Goal: Task Accomplishment & Management: Manage account settings

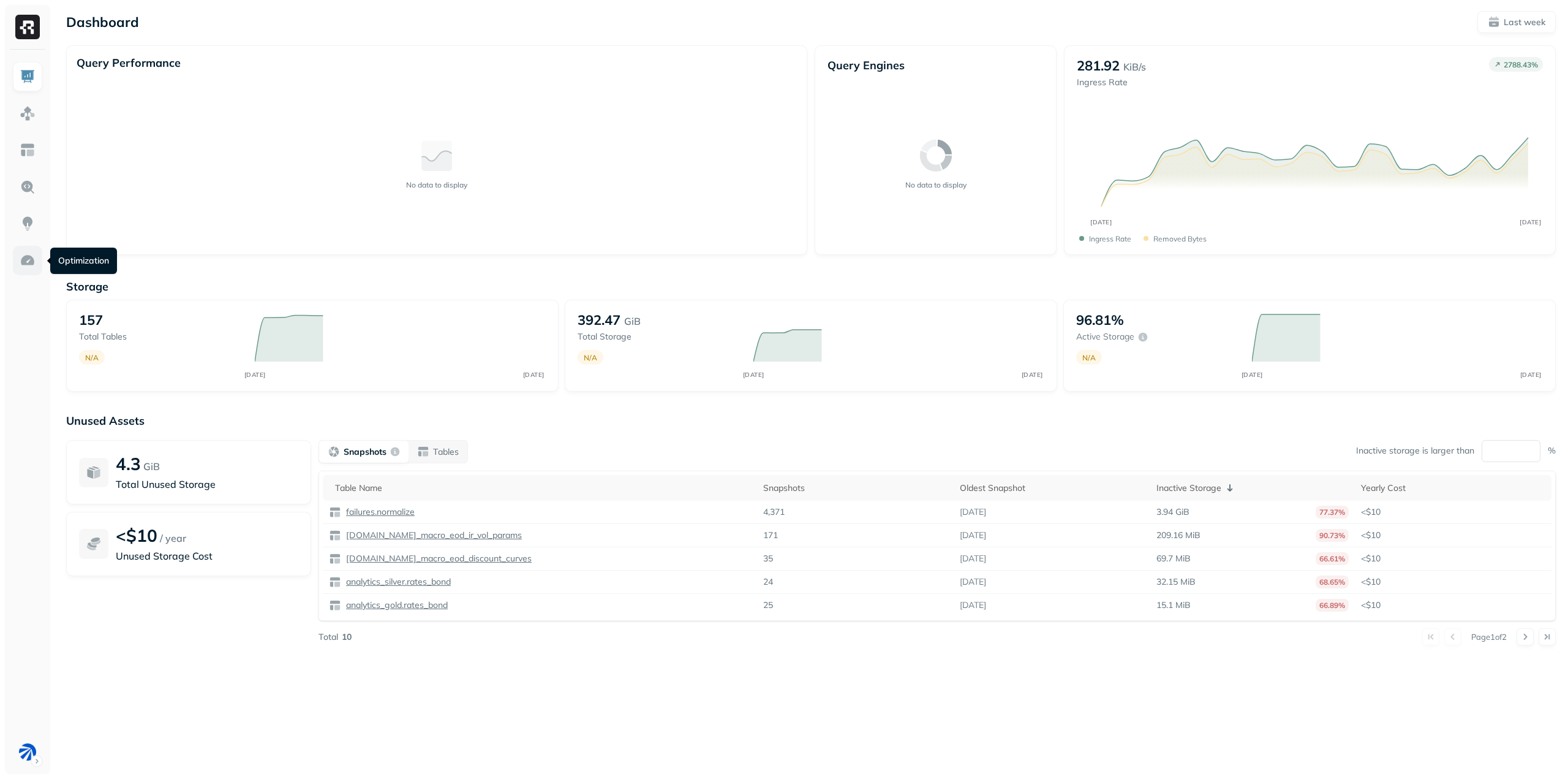
drag, startPoint x: 0, startPoint y: 0, endPoint x: 32, endPoint y: 261, distance: 263.0
click at [29, 259] on img at bounding box center [28, 261] width 16 height 16
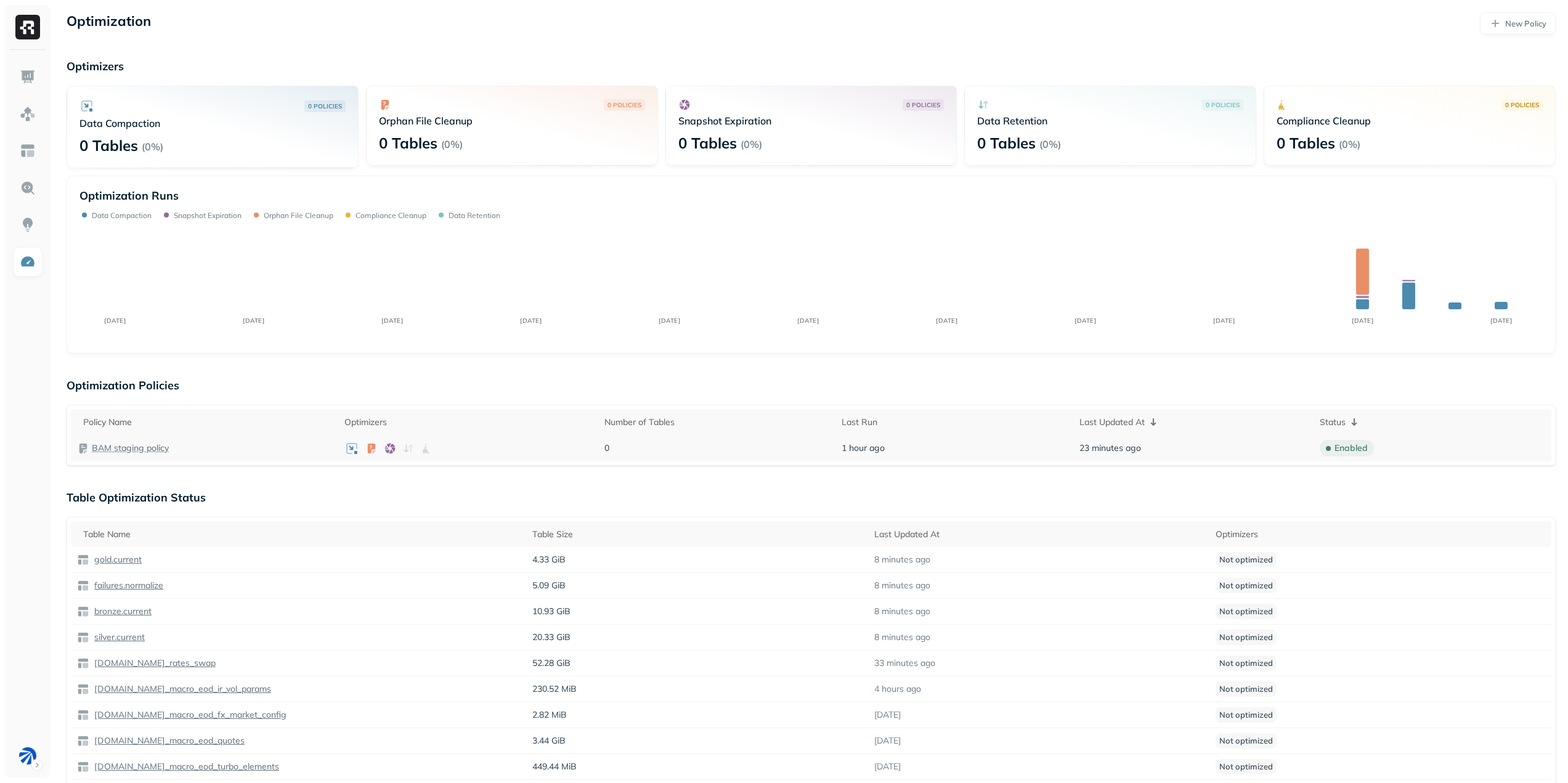
click at [159, 446] on p "BAM staging policy" at bounding box center [130, 448] width 77 height 11
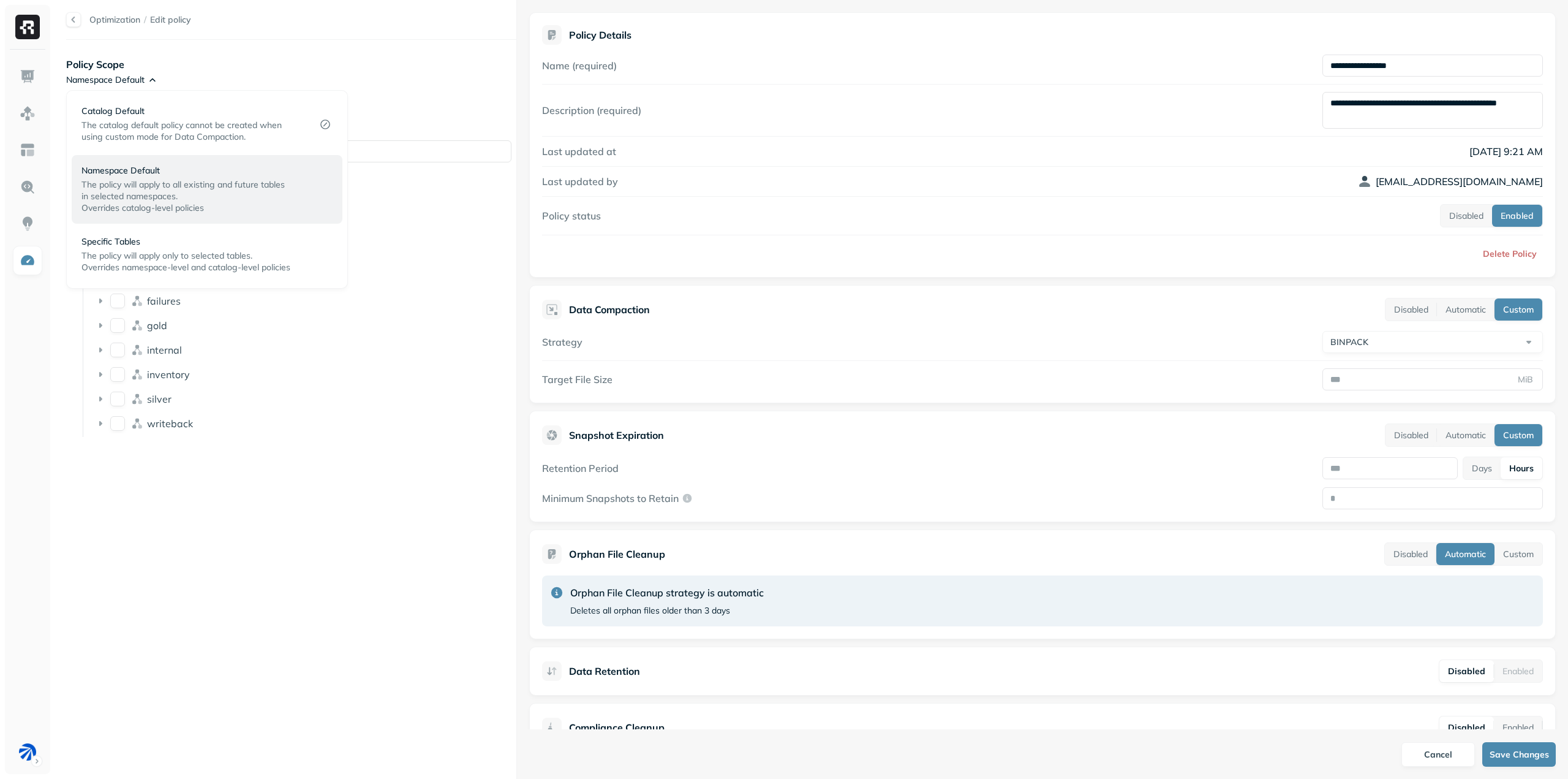
click at [150, 81] on html "**********" at bounding box center [784, 390] width 1568 height 779
click at [275, 57] on html "**********" at bounding box center [784, 390] width 1568 height 779
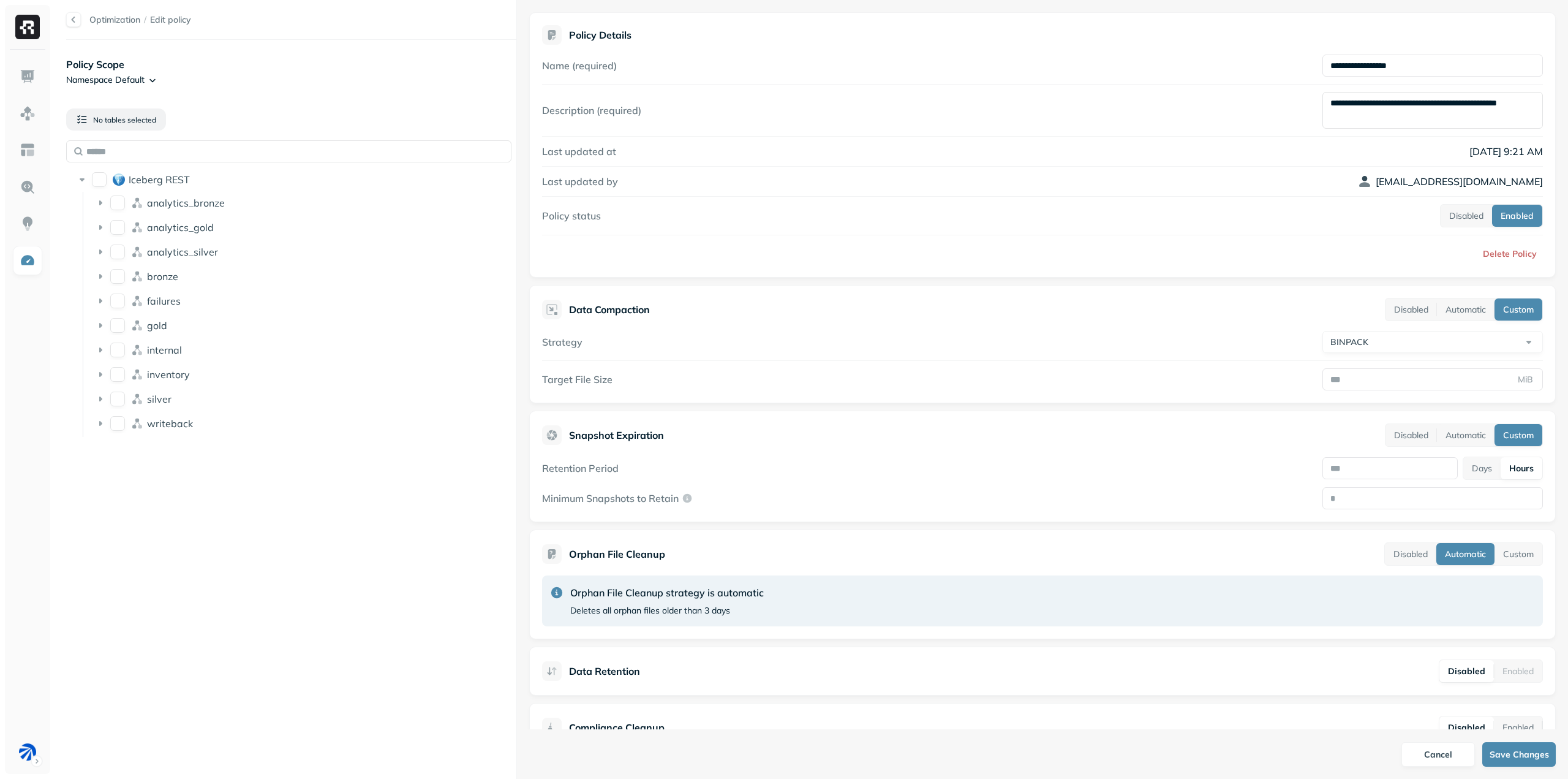
drag, startPoint x: 1438, startPoint y: 62, endPoint x: 1257, endPoint y: 62, distance: 181.0
click at [1257, 62] on div "**********" at bounding box center [1042, 65] width 1001 height 22
click at [121, 73] on html "**********" at bounding box center [784, 390] width 1568 height 779
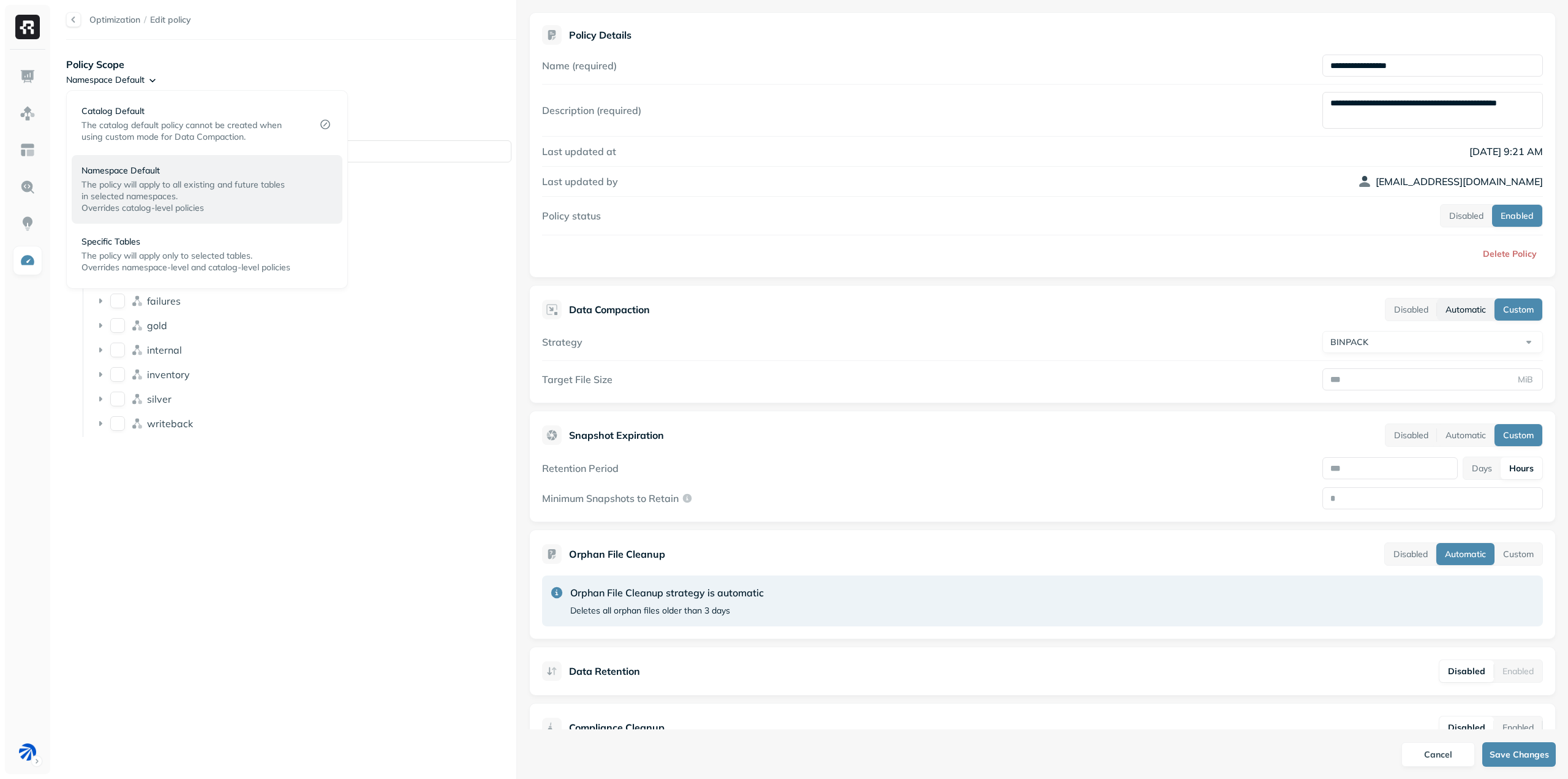
click at [1452, 306] on html "**********" at bounding box center [784, 390] width 1568 height 779
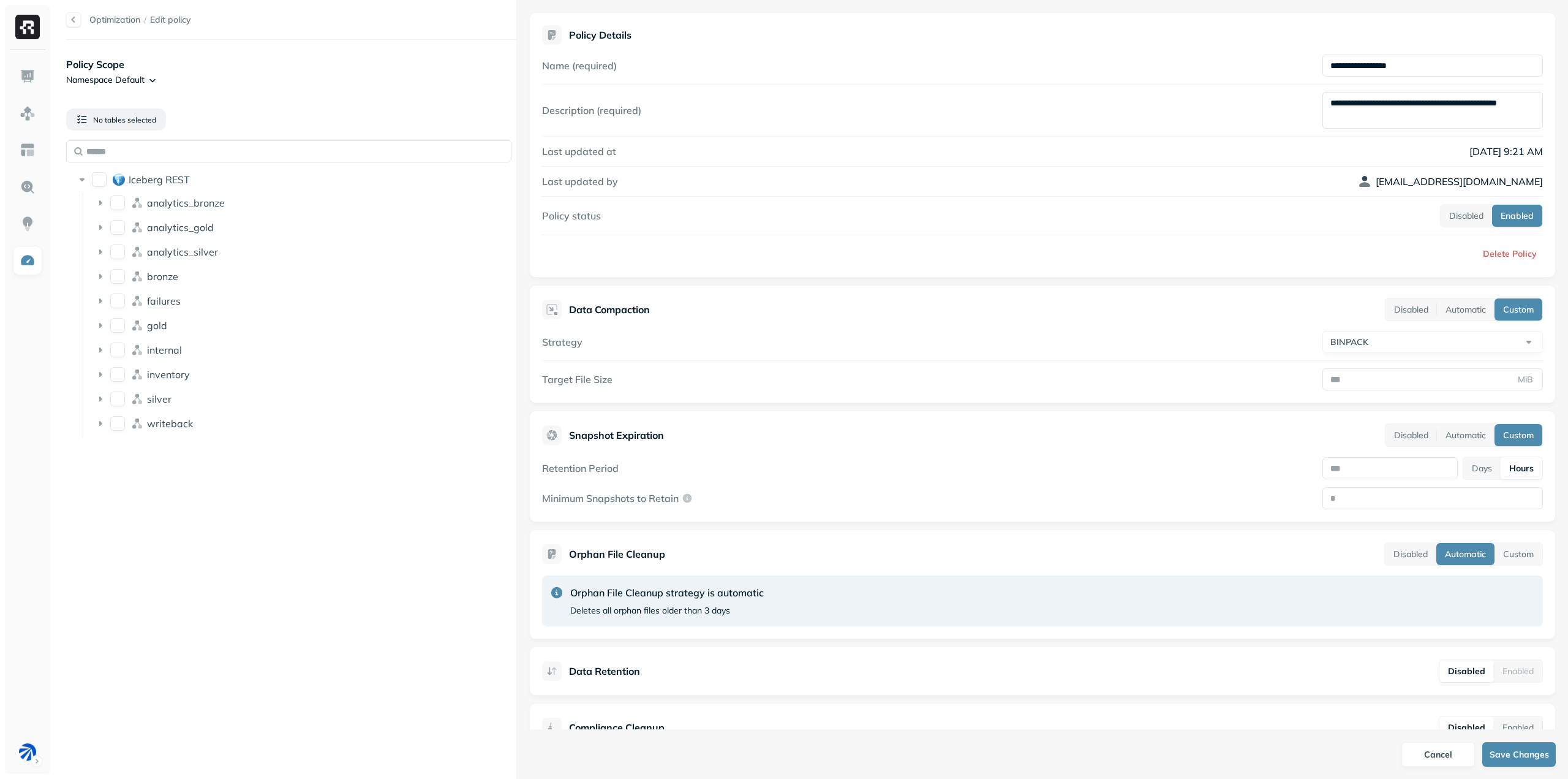
drag, startPoint x: 1222, startPoint y: 313, endPoint x: 1223, endPoint y: 302, distance: 11.0
click at [1222, 313] on div "Data Compaction Disabled Automatic Custom" at bounding box center [1042, 309] width 1001 height 24
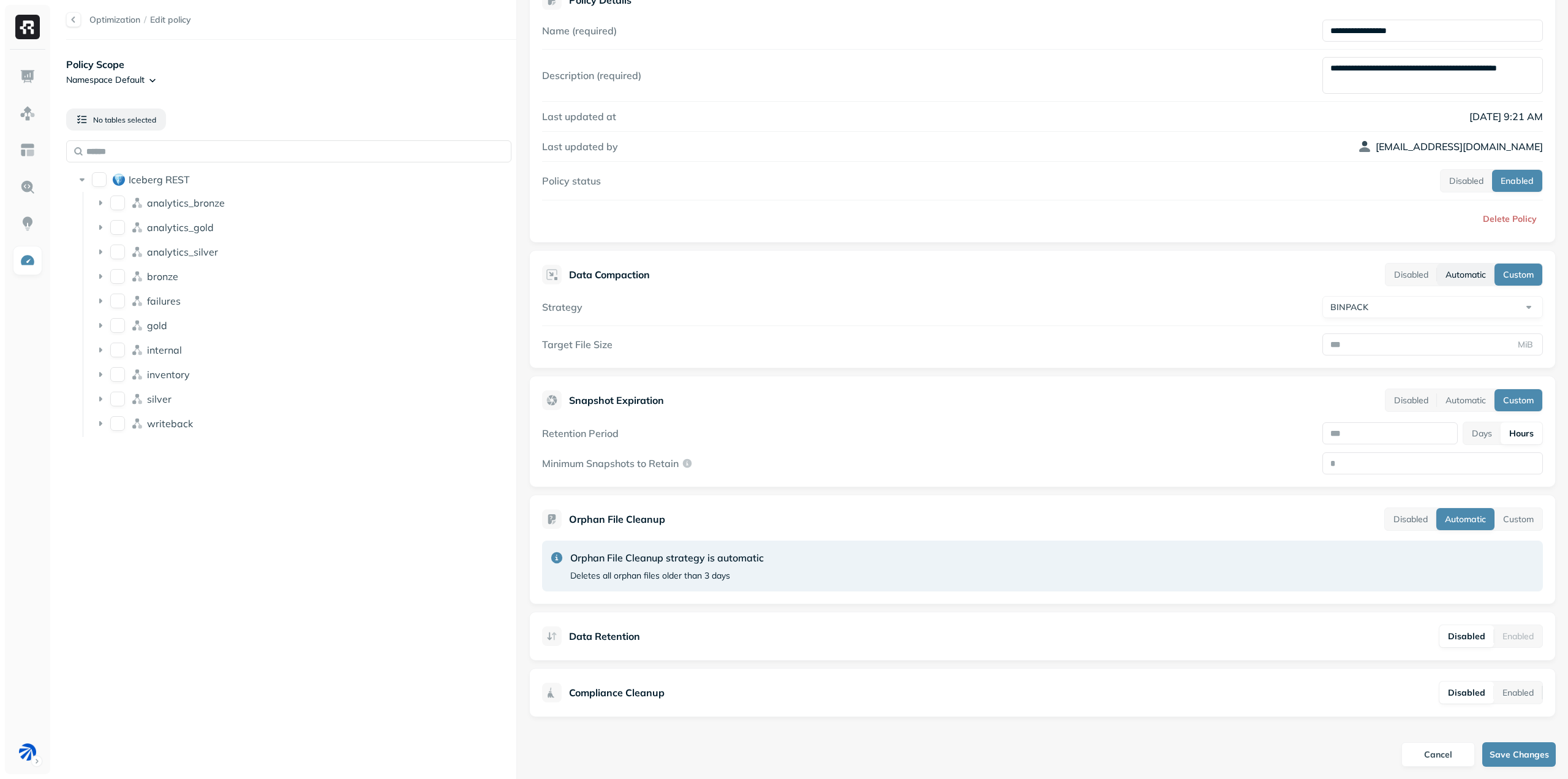
click at [1453, 272] on button "Automatic" at bounding box center [1466, 274] width 58 height 22
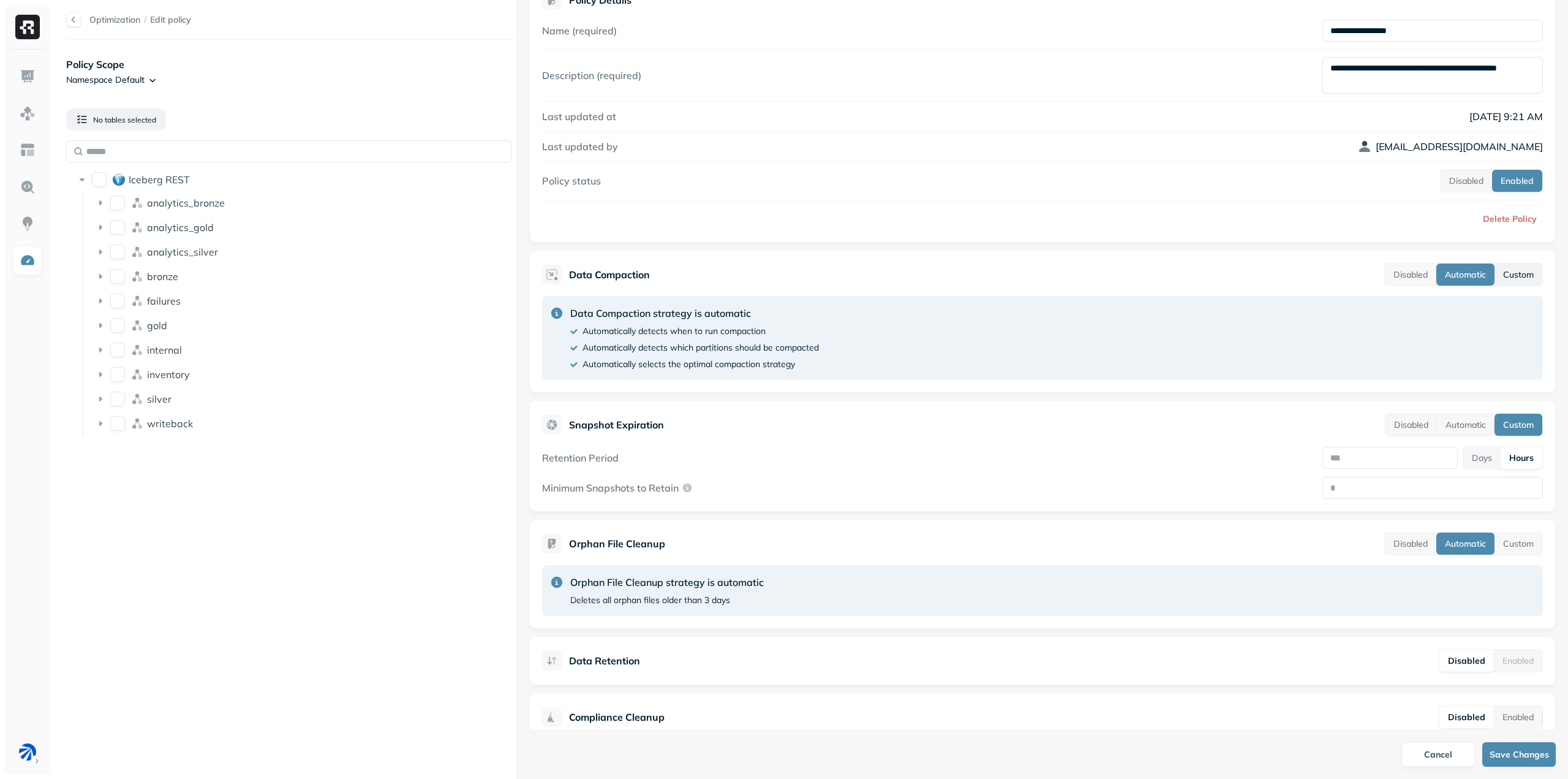
click at [1507, 281] on button "Custom" at bounding box center [1518, 274] width 48 height 22
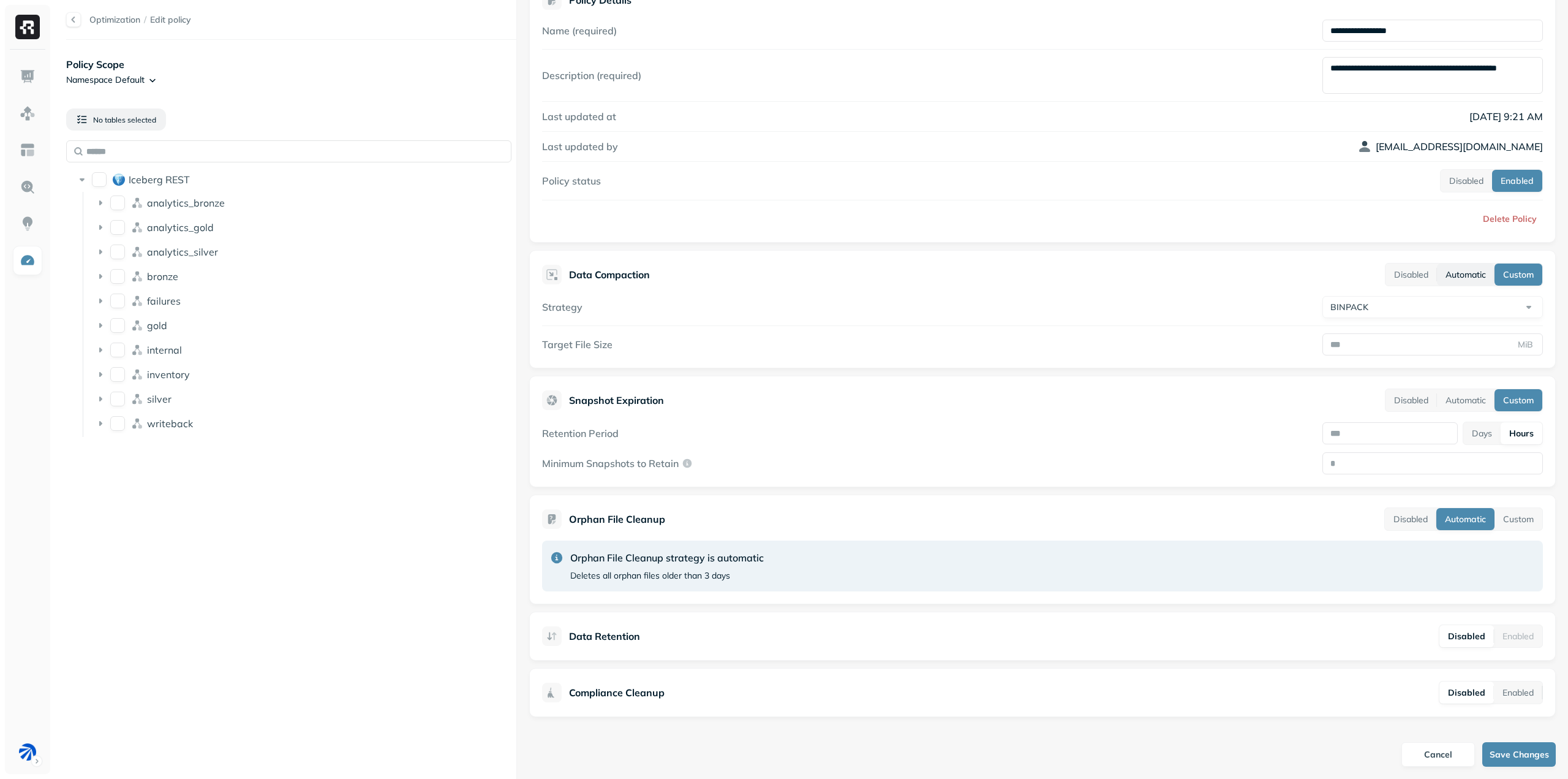
click at [1463, 274] on button "Automatic" at bounding box center [1466, 274] width 58 height 22
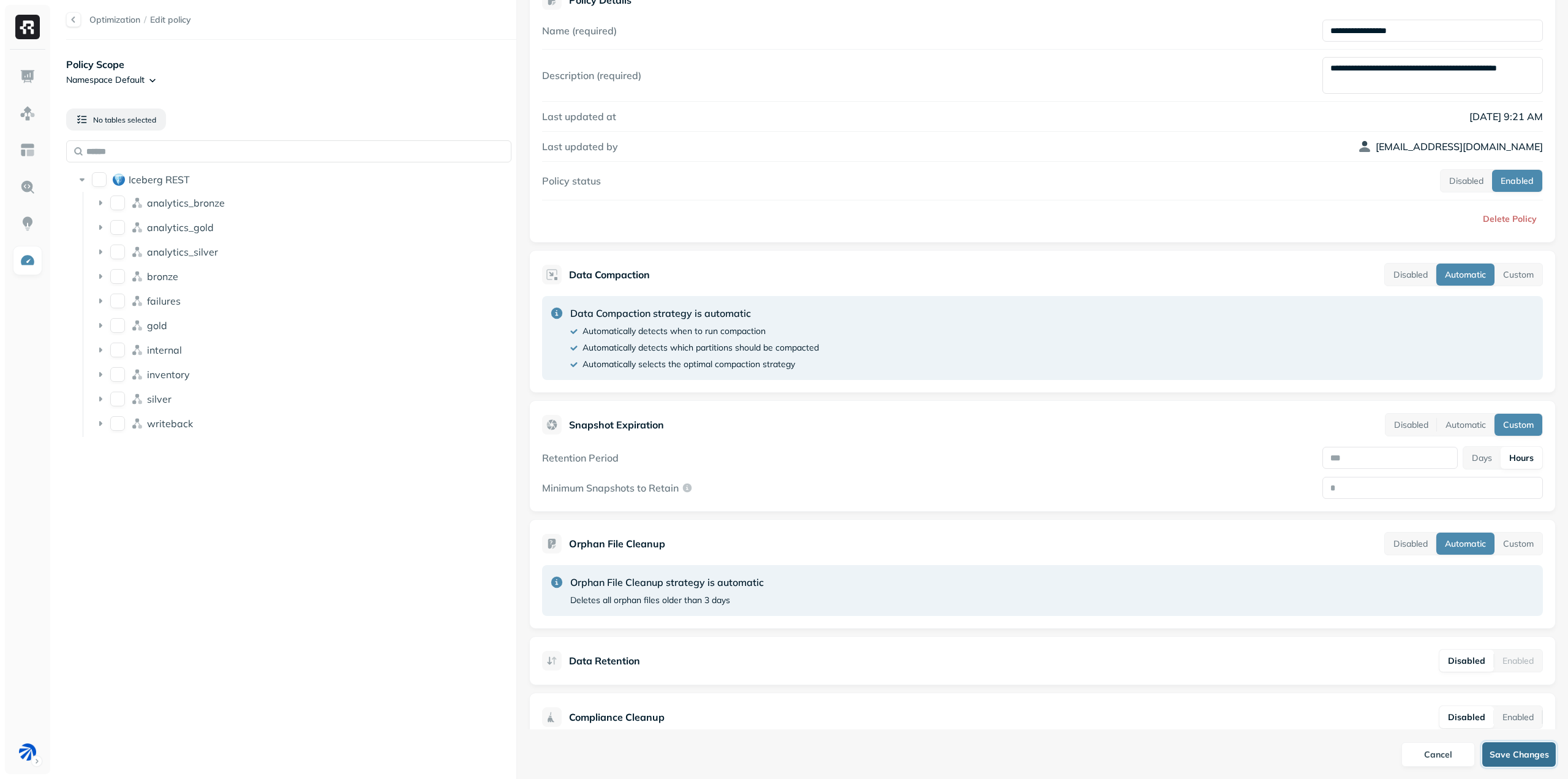
click at [1519, 745] on button "Save Changes" at bounding box center [1519, 754] width 74 height 25
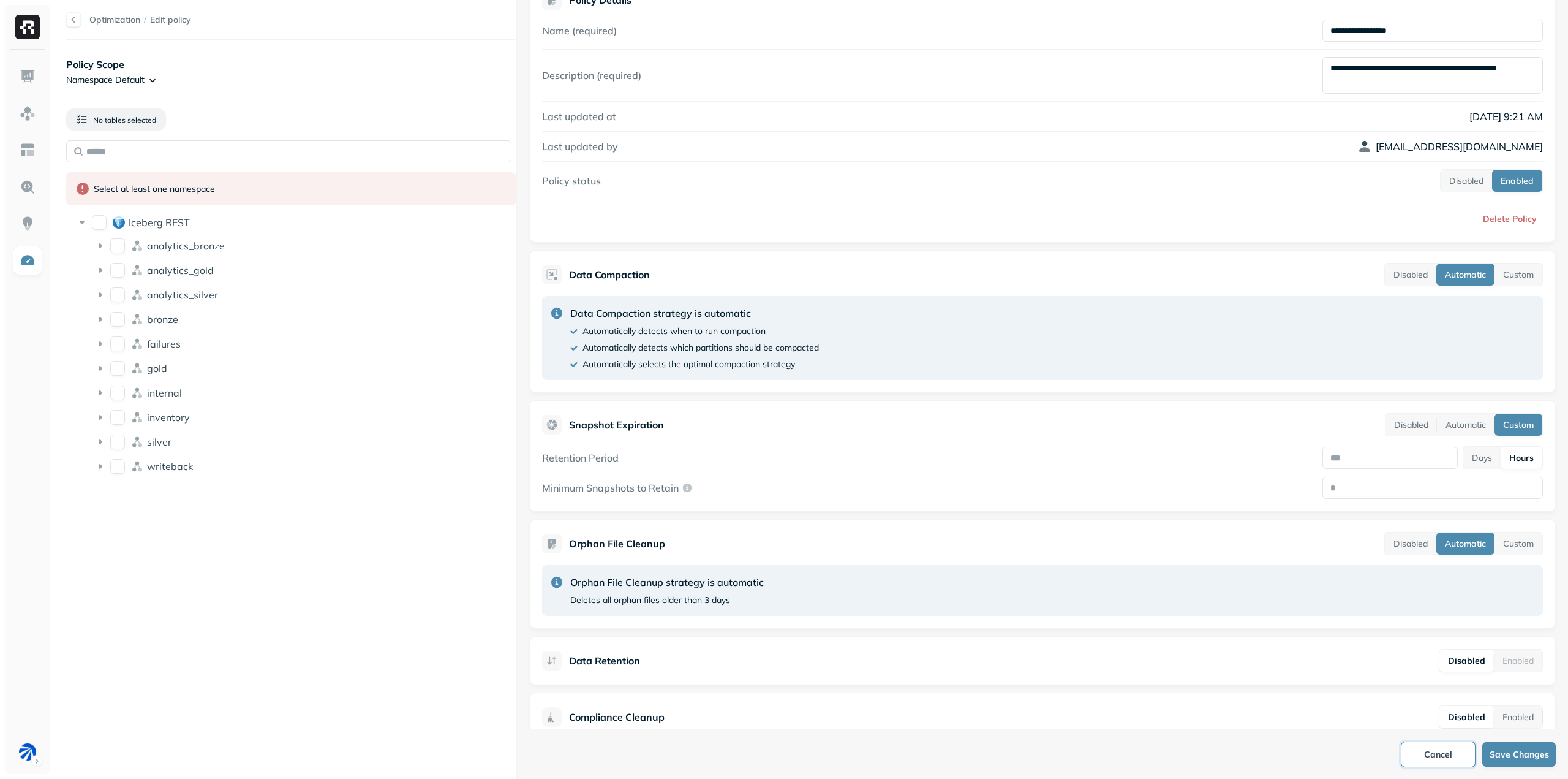
click at [1426, 760] on button "Cancel" at bounding box center [1438, 754] width 74 height 25
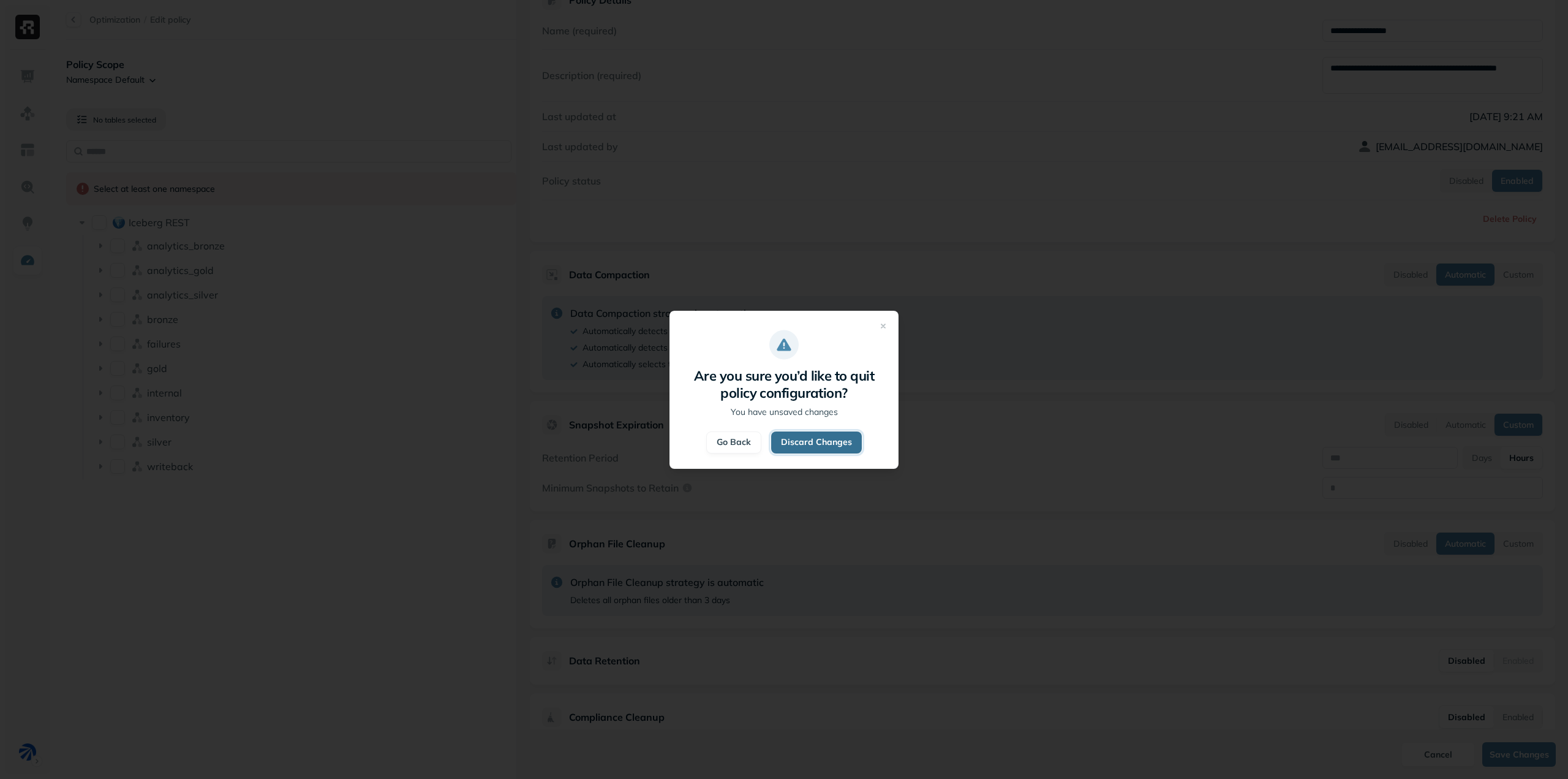
click at [830, 443] on button "Discard Changes" at bounding box center [816, 442] width 91 height 22
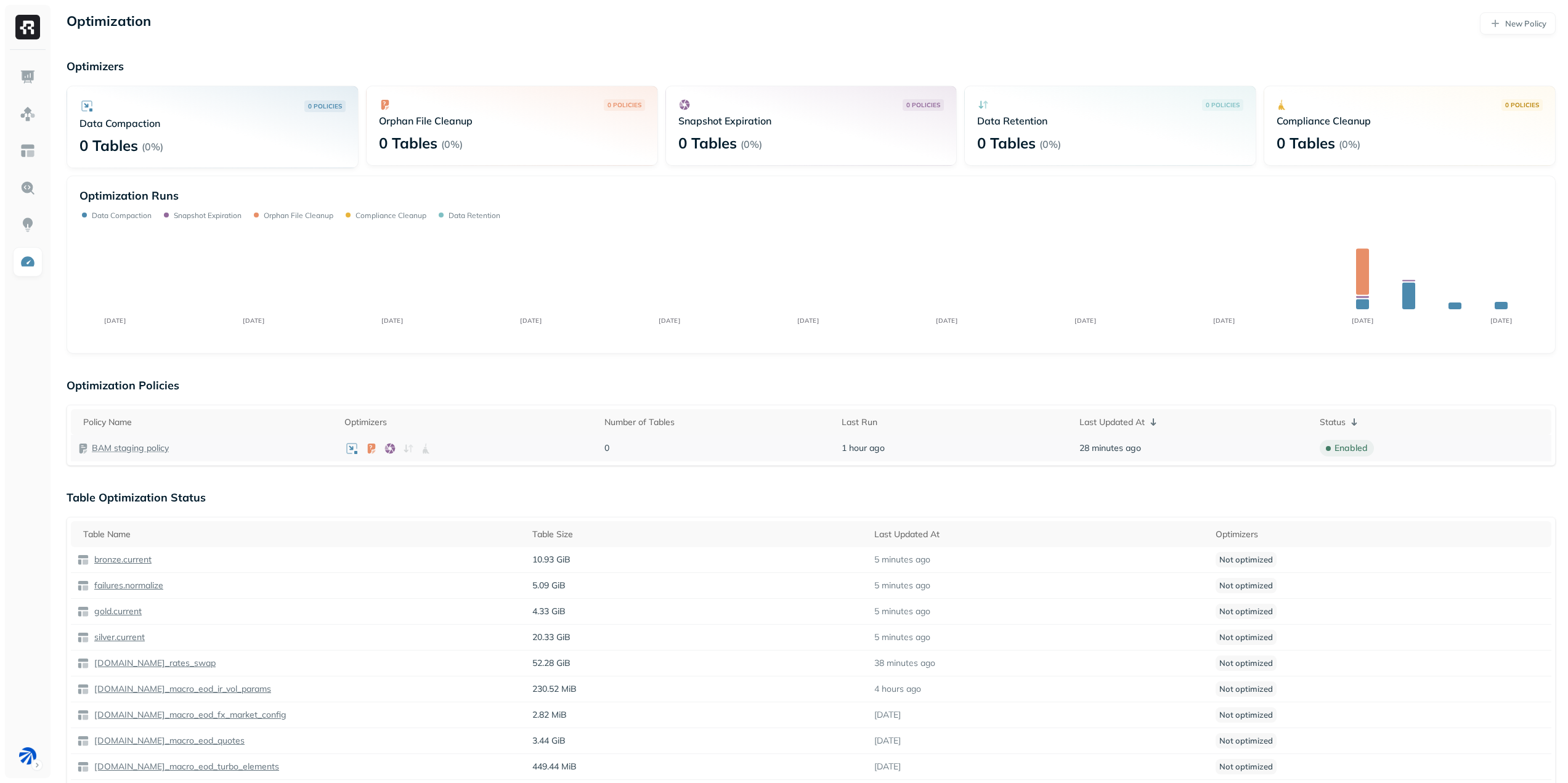
click at [117, 444] on p "BAM staging policy" at bounding box center [130, 448] width 77 height 11
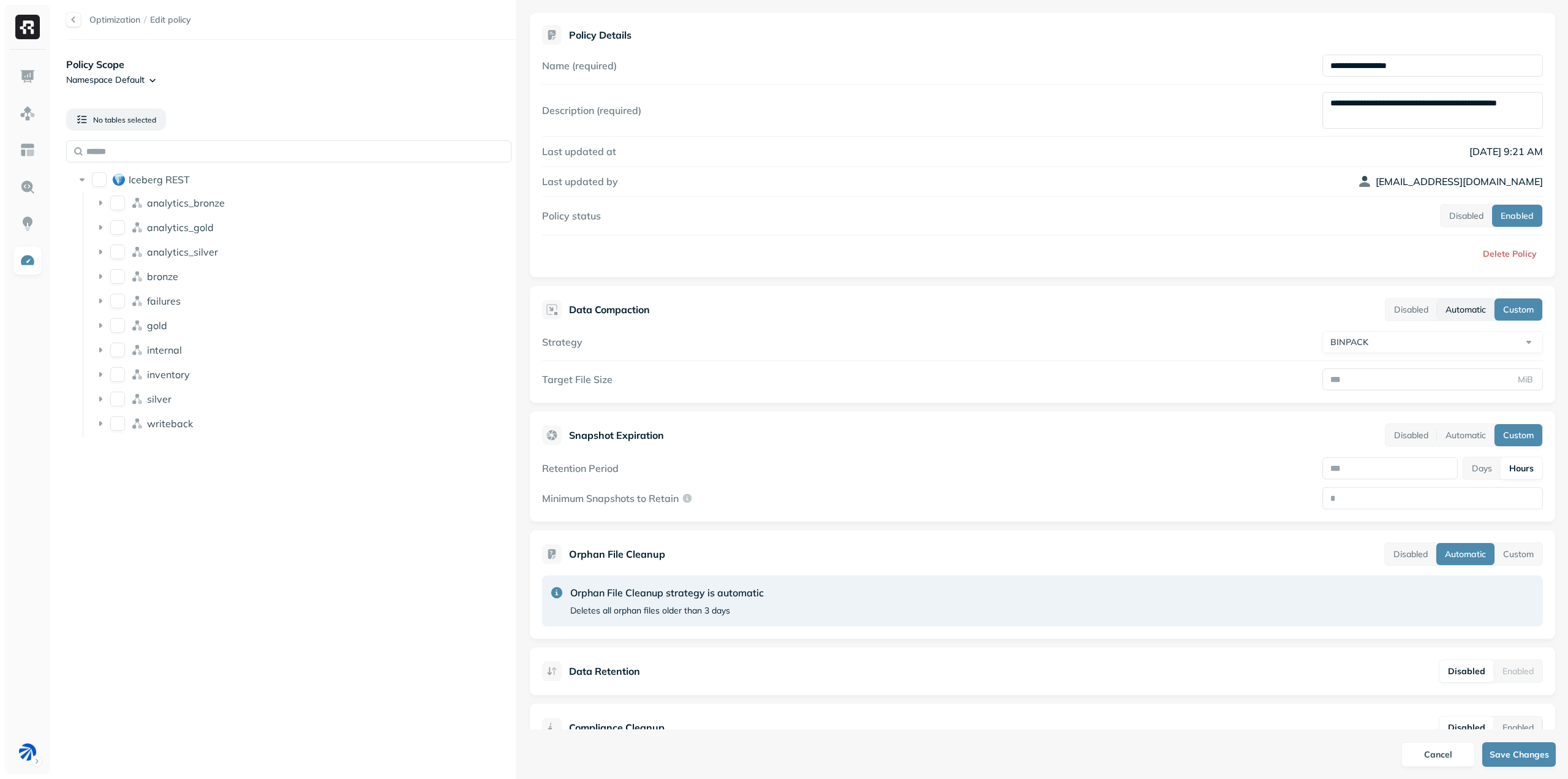
click at [1466, 310] on button "Automatic" at bounding box center [1466, 309] width 58 height 22
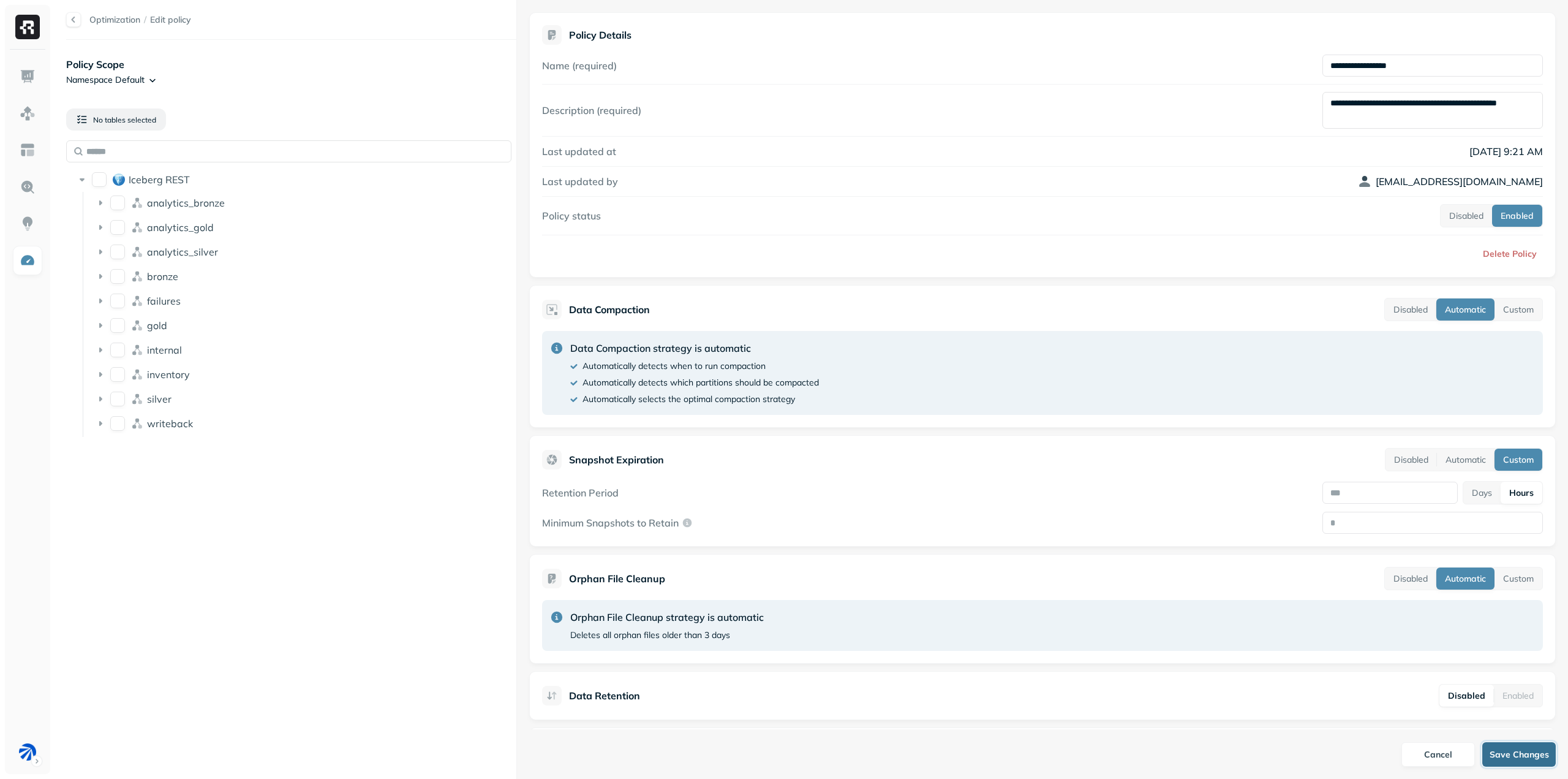
click at [1520, 755] on button "Save Changes" at bounding box center [1519, 754] width 74 height 25
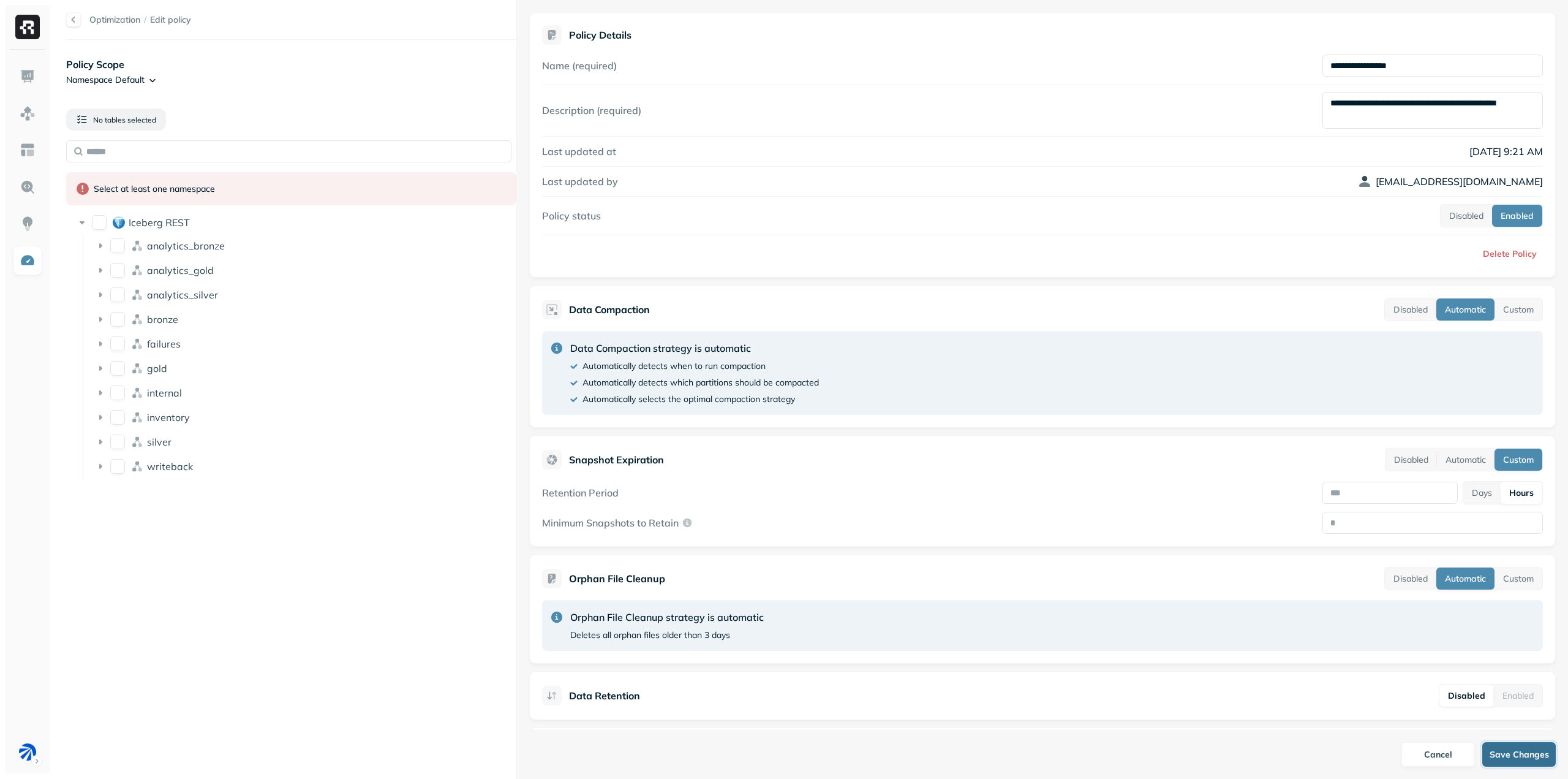
click at [1520, 760] on button "Save Changes" at bounding box center [1519, 754] width 74 height 25
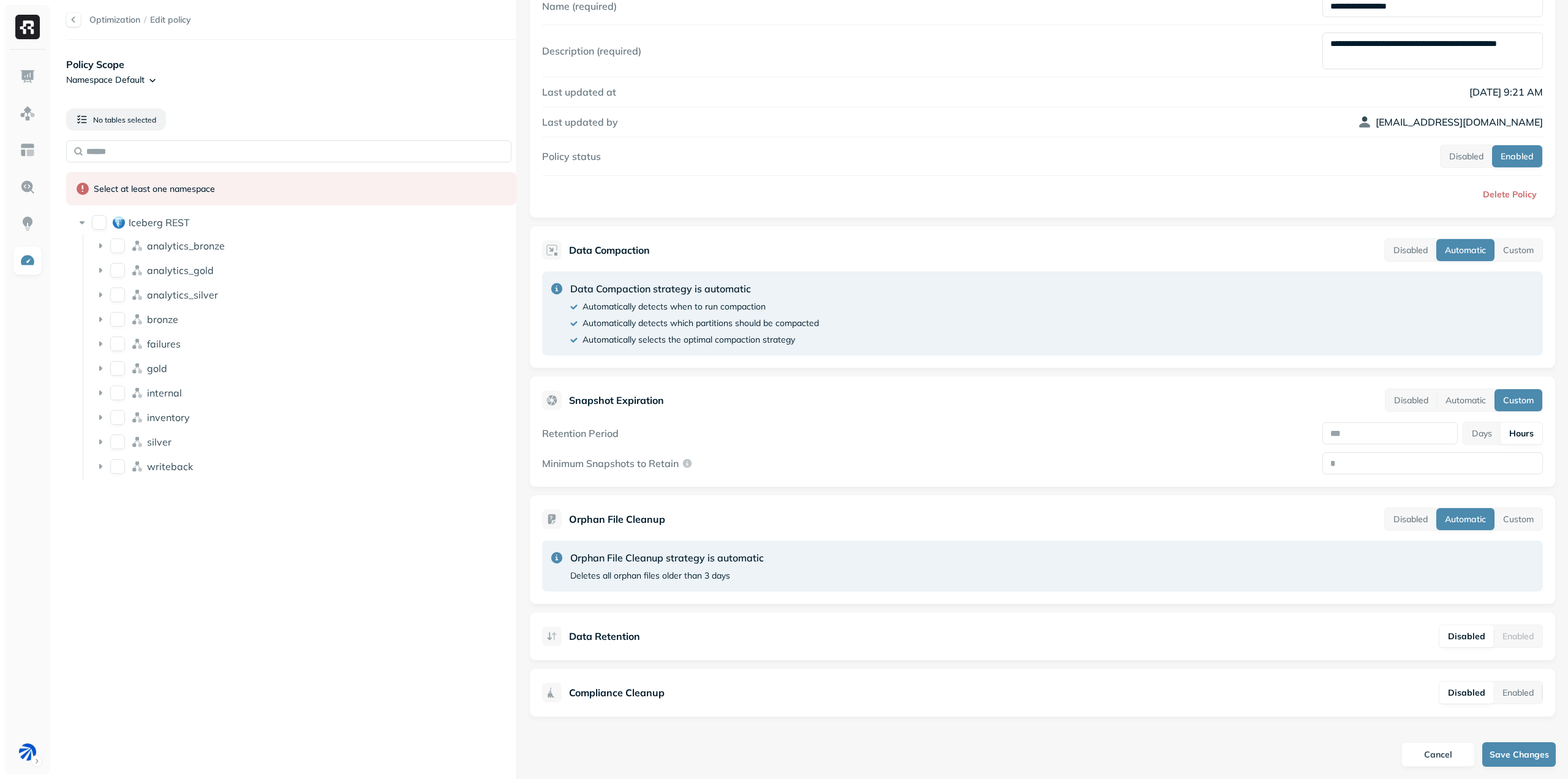
click at [143, 79] on html "**********" at bounding box center [784, 390] width 1568 height 779
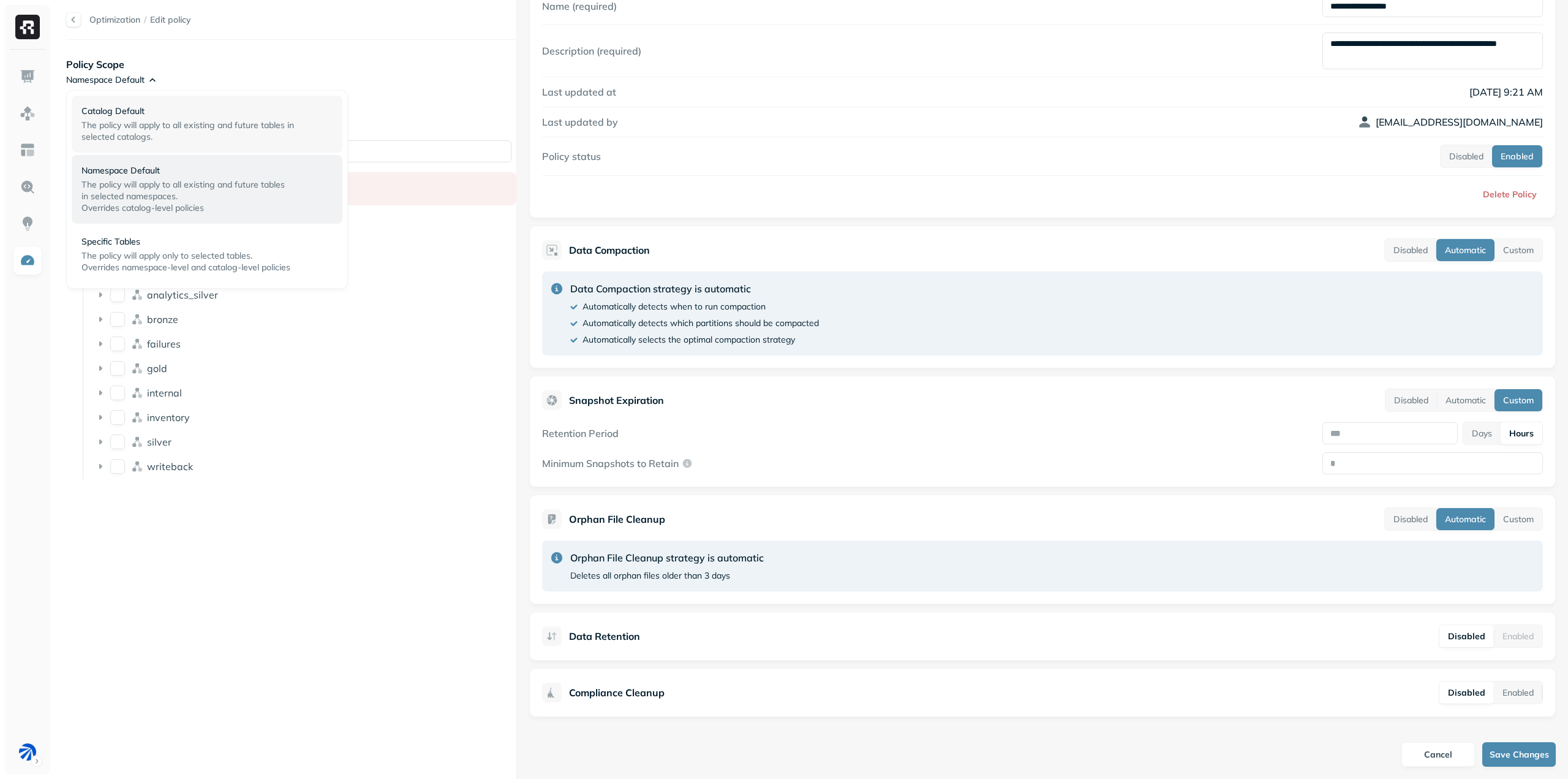
click at [131, 121] on span "The policy will apply to all existing and future tables in selected catalogs." at bounding box center [187, 131] width 213 height 23
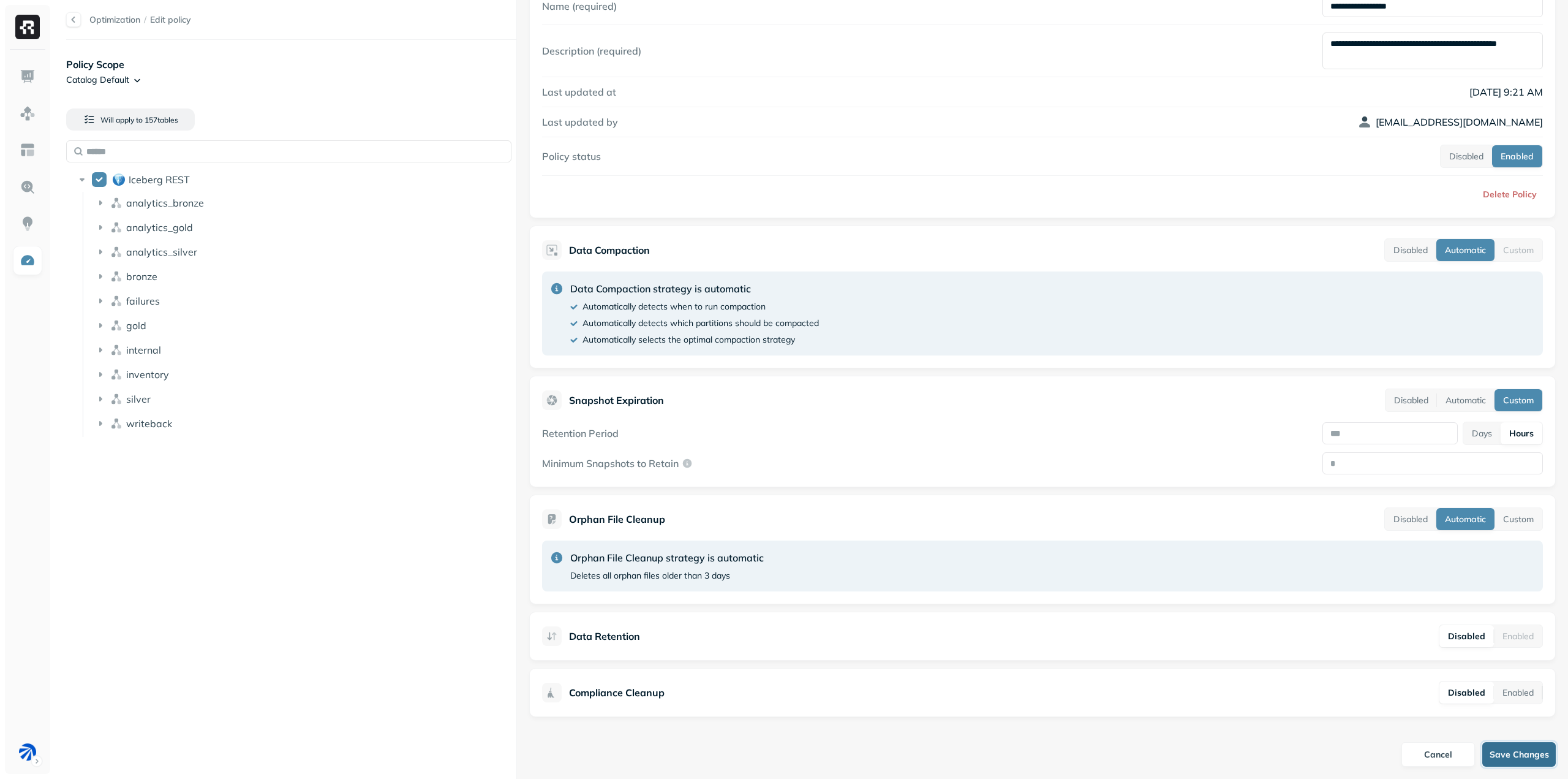
click at [1530, 760] on button "Save Changes" at bounding box center [1519, 754] width 74 height 25
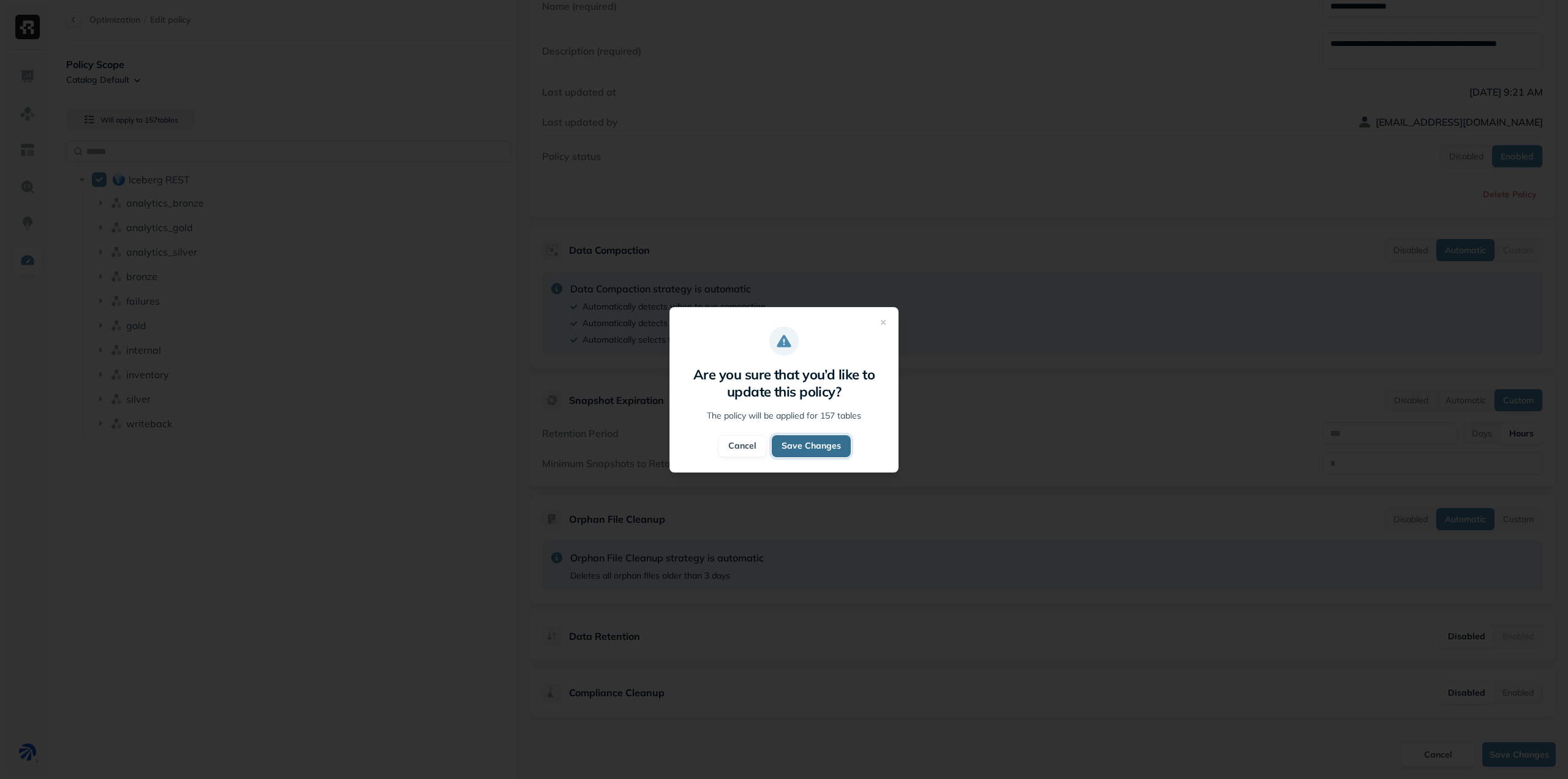
click at [820, 443] on button "Save Changes" at bounding box center [812, 446] width 79 height 22
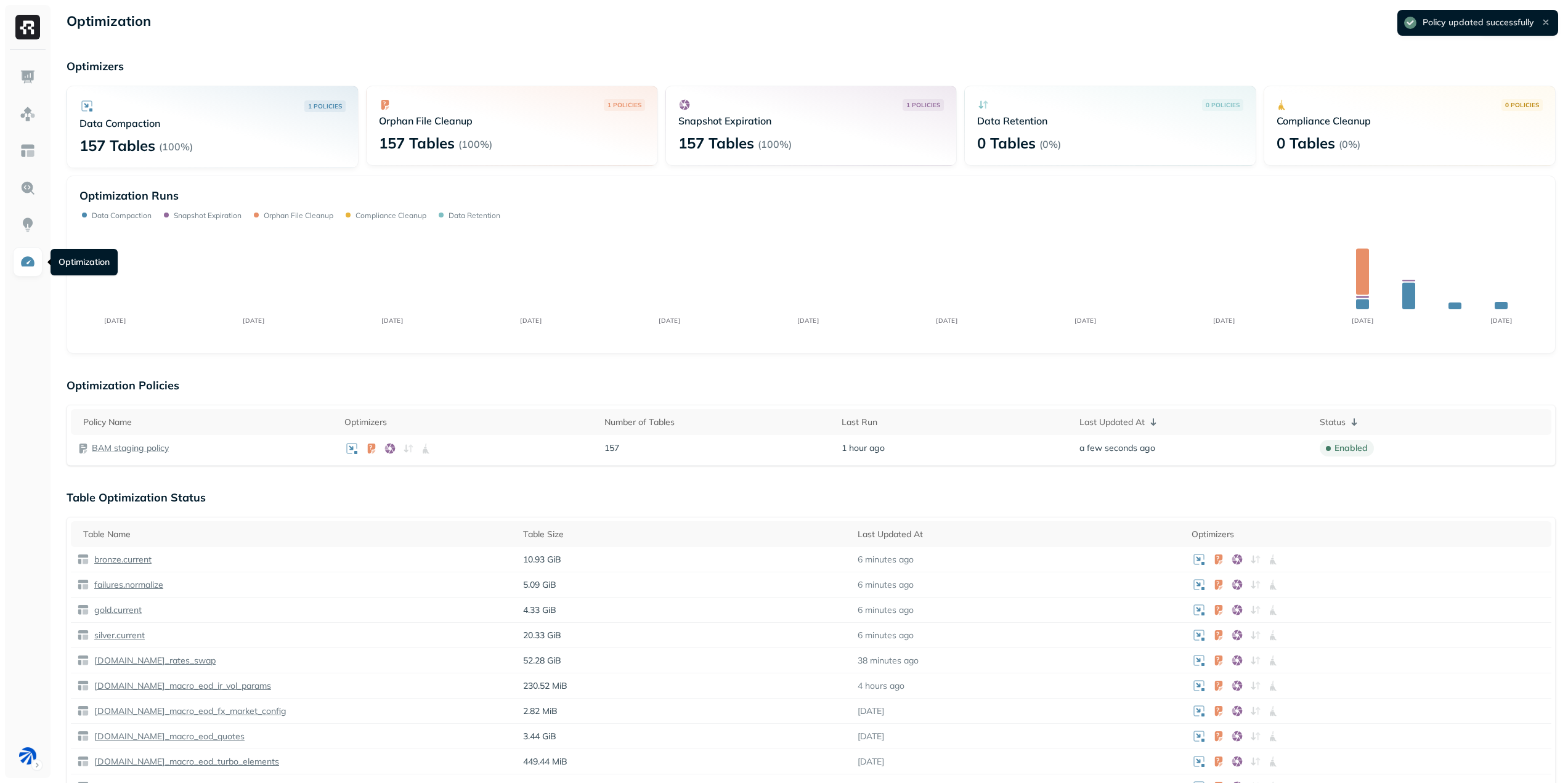
click at [26, 264] on img at bounding box center [28, 262] width 16 height 16
click at [147, 445] on p "BAM staging policy" at bounding box center [130, 448] width 77 height 11
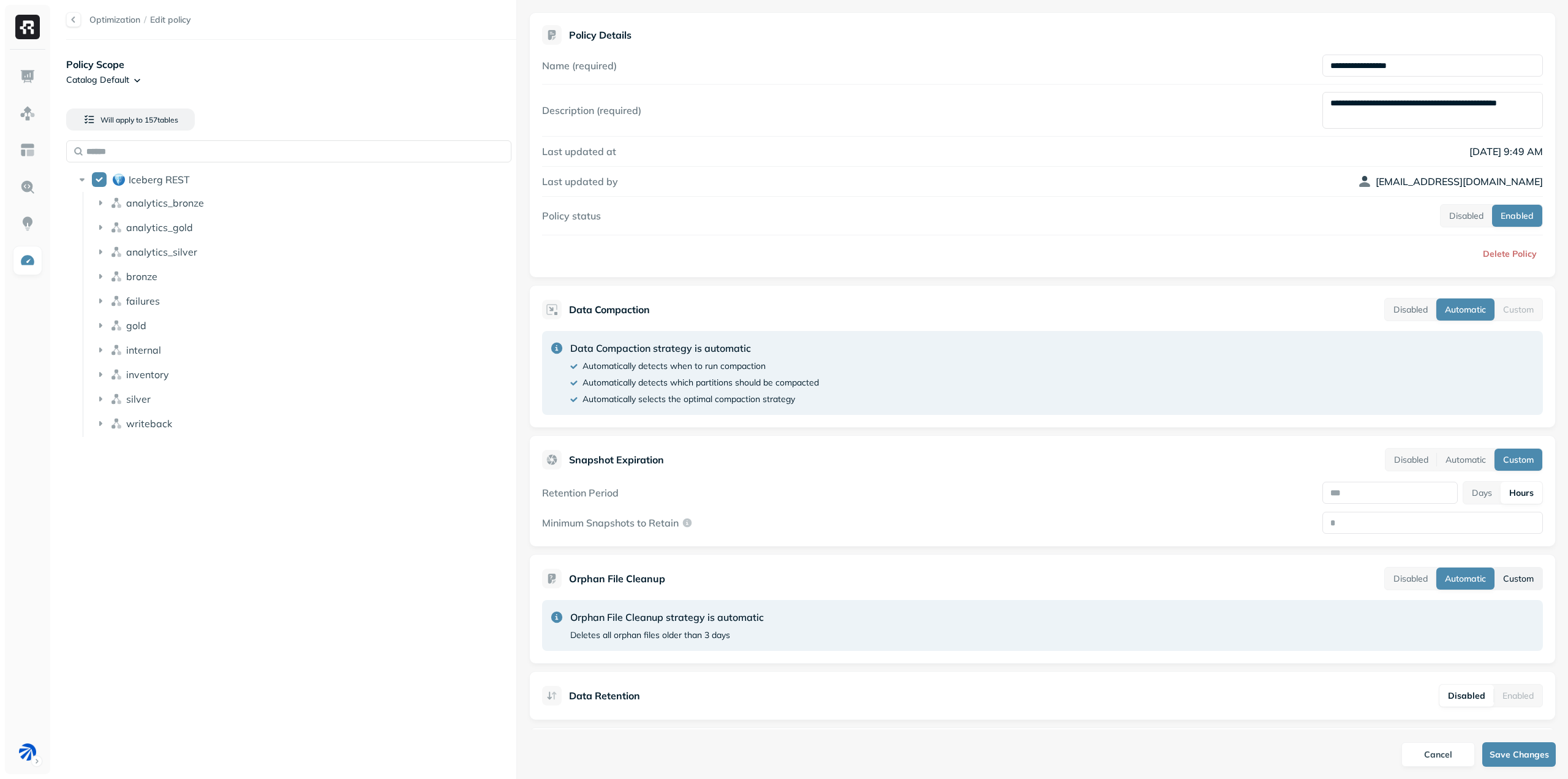
click at [1516, 576] on button "Custom" at bounding box center [1518, 578] width 48 height 22
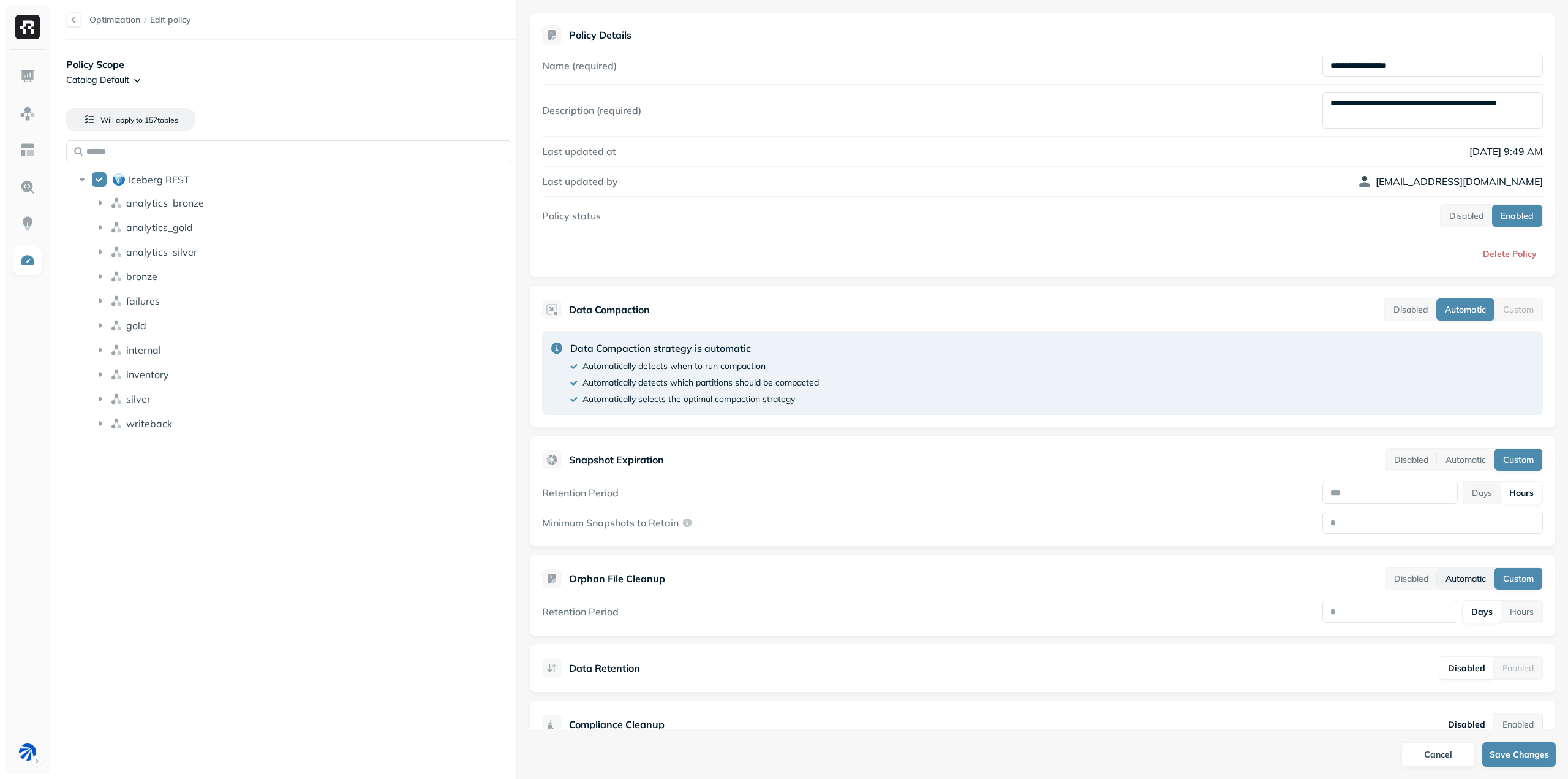
click at [1463, 576] on button "Automatic" at bounding box center [1466, 578] width 58 height 22
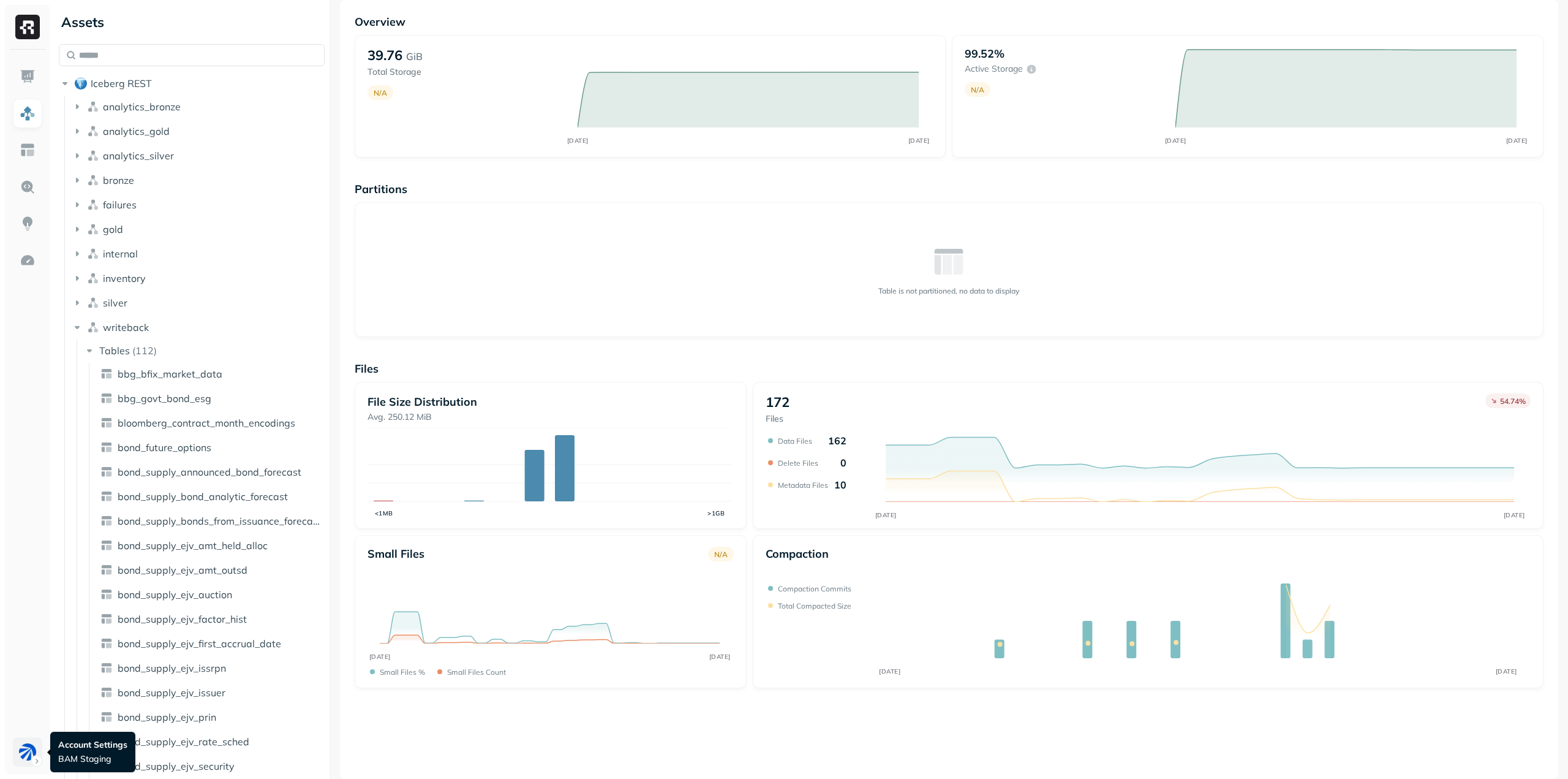
click at [37, 758] on html "Assets Iceberg REST analytics_bronze analytics_gold analytics_silver bronze fai…" at bounding box center [784, 390] width 1568 height 779
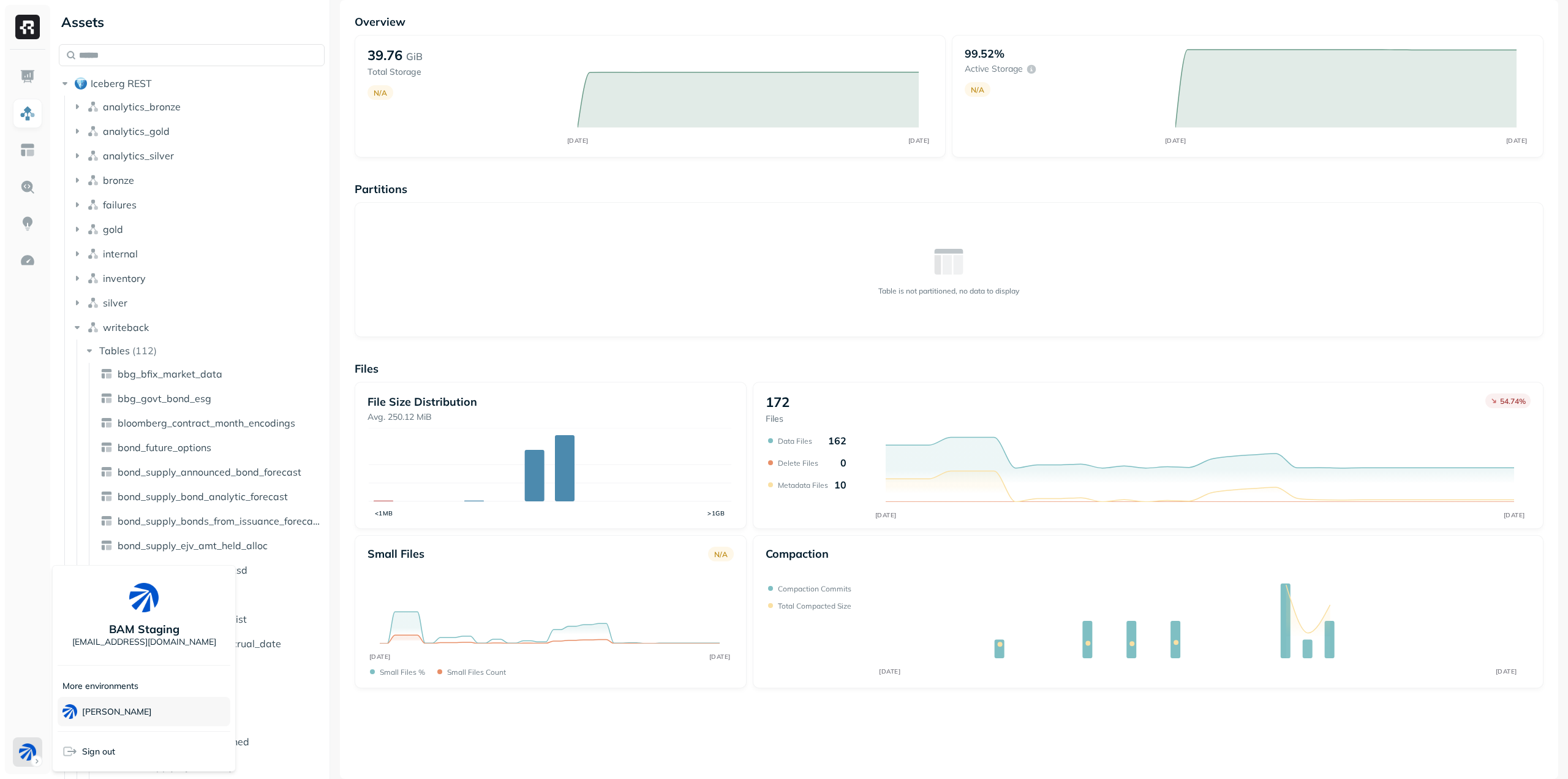
click at [128, 706] on div "[PERSON_NAME]" at bounding box center [144, 712] width 173 height 30
